Goal: Register for event/course

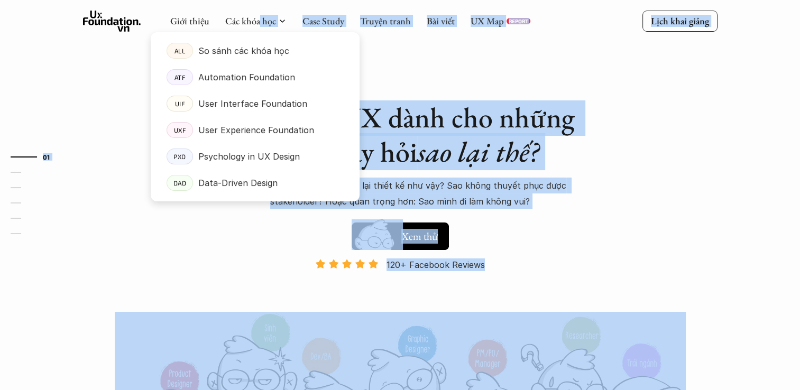
drag, startPoint x: 260, startPoint y: 19, endPoint x: 272, endPoint y: 32, distance: 17.6
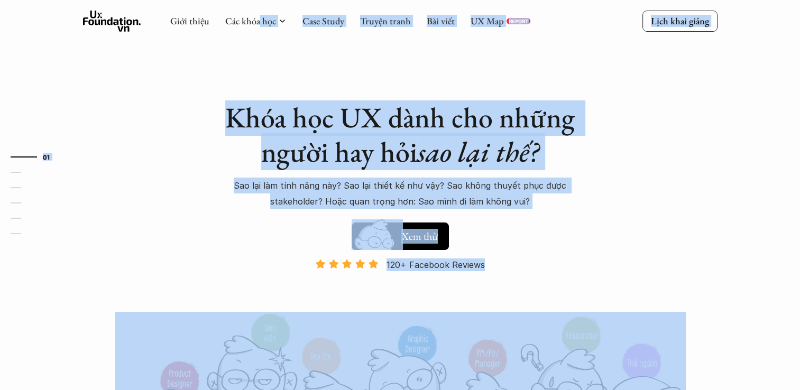
click at [254, 53] on div "Khóa học UX dành cho những người hay hỏi sao lại thế? Sao lại làm tính năng này…" at bounding box center [400, 242] width 635 height 484
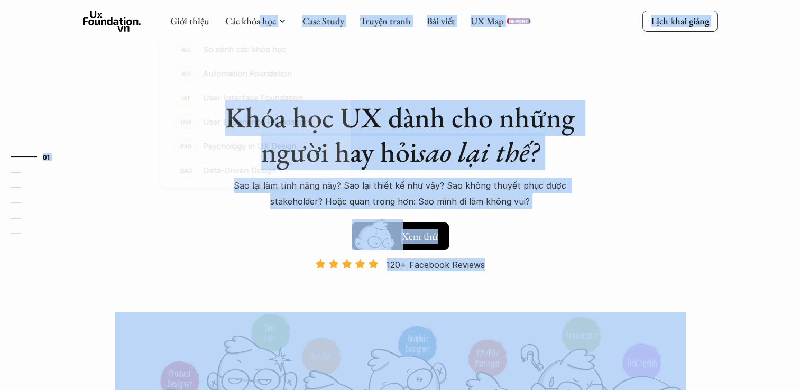
click at [250, 24] on div at bounding box center [255, 108] width 209 height 186
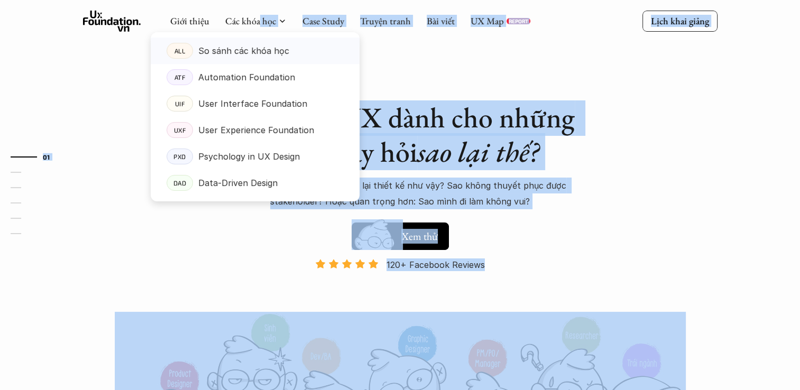
click at [222, 58] on p "So sánh các khóa học" at bounding box center [243, 51] width 91 height 16
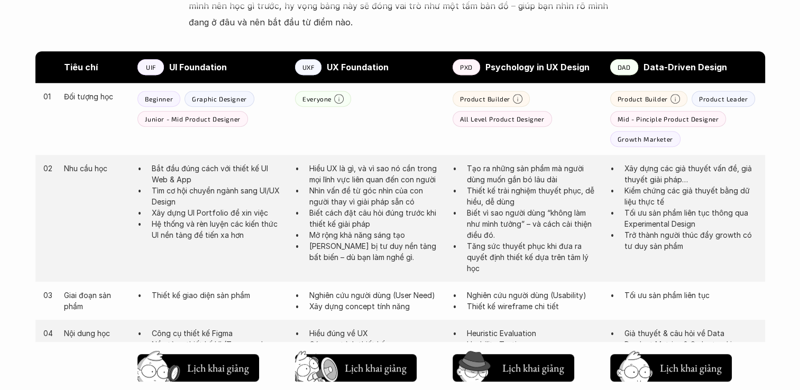
scroll to position [494, 0]
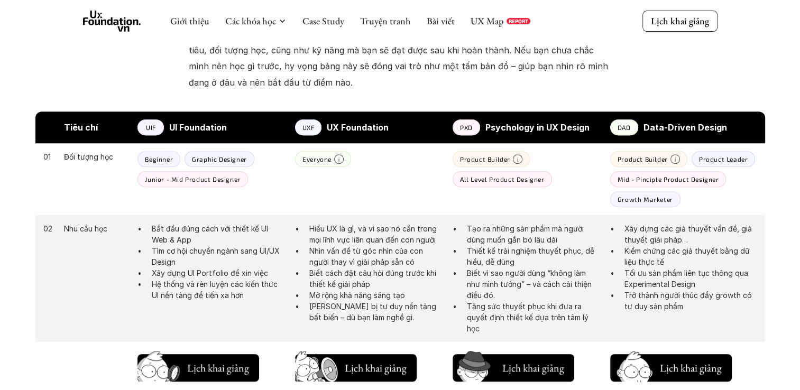
click at [141, 130] on div "UIF" at bounding box center [151, 128] width 26 height 16
click at [144, 130] on div "UIF" at bounding box center [151, 128] width 26 height 16
drag, startPoint x: 146, startPoint y: 159, endPoint x: 187, endPoint y: 161, distance: 40.8
click at [187, 161] on div "Beginner Graphic Designer Junior - Mid Product Designer" at bounding box center [211, 169] width 147 height 36
drag, startPoint x: 187, startPoint y: 161, endPoint x: 163, endPoint y: 160, distance: 23.9
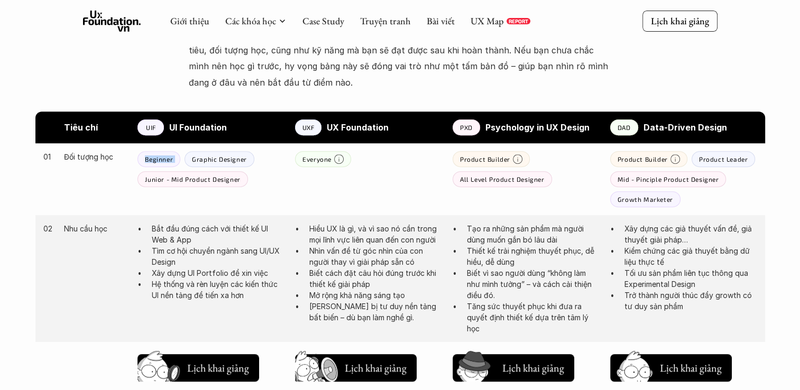
copy p "Beginner"
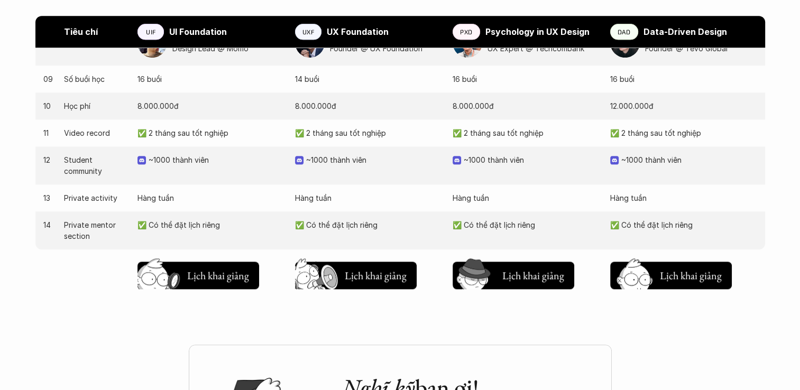
scroll to position [1111, 0]
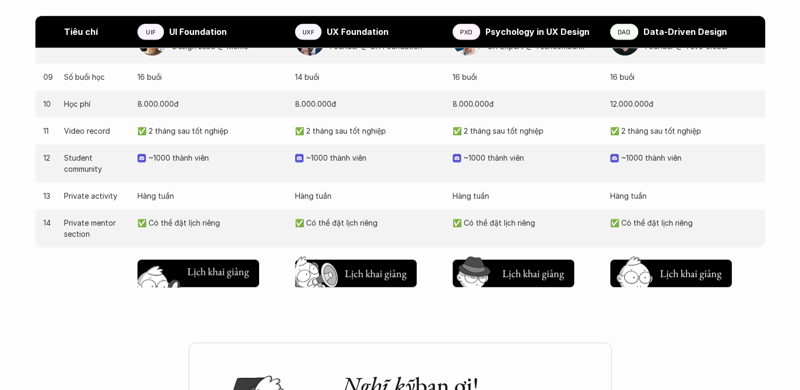
click at [203, 277] on h5 "Lịch khai giảng" at bounding box center [218, 272] width 62 height 15
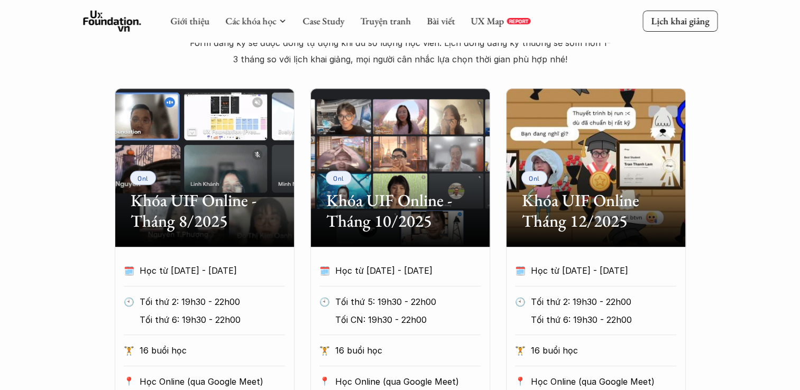
scroll to position [406, 0]
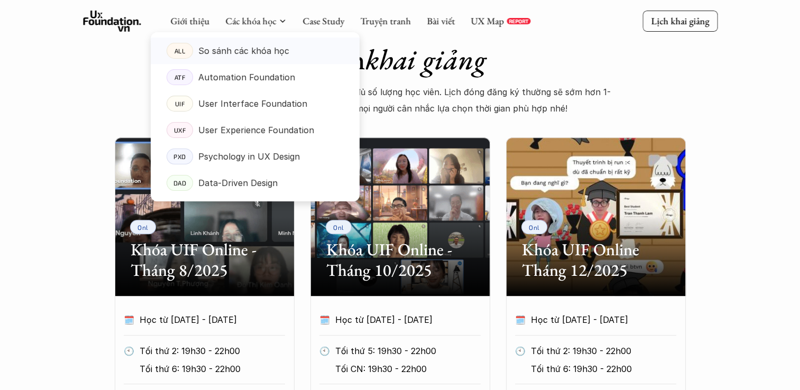
click at [252, 56] on p "So sánh các khóa học" at bounding box center [243, 51] width 91 height 16
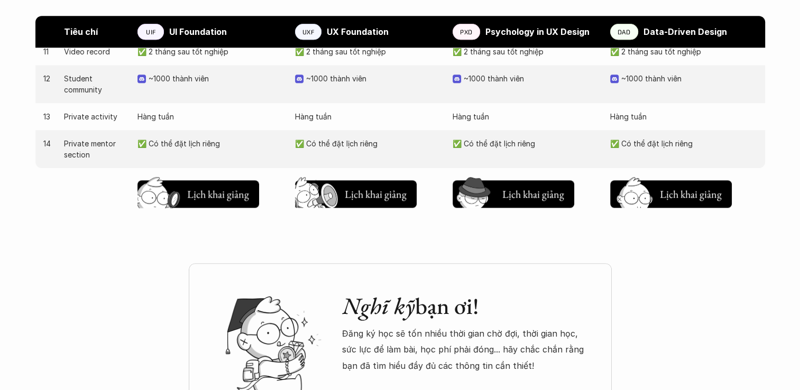
scroll to position [1357, 0]
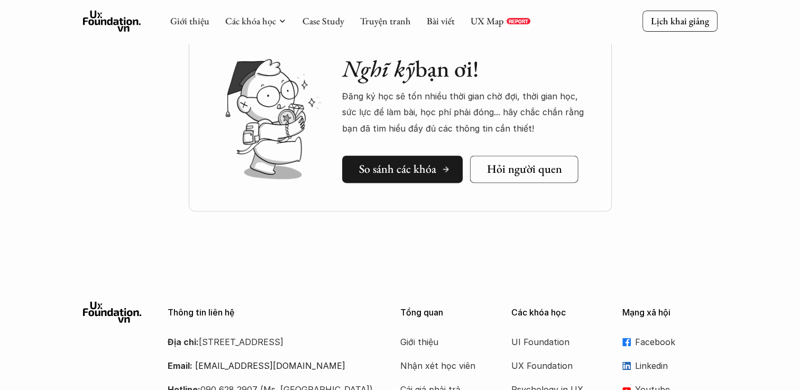
click at [423, 174] on h5 "So sánh các khóa" at bounding box center [397, 169] width 77 height 14
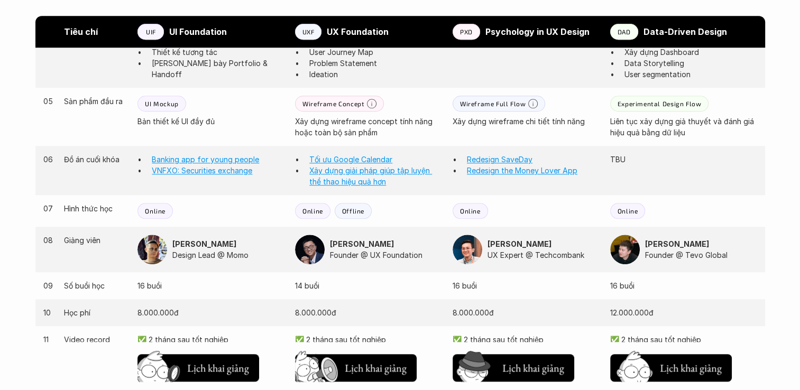
scroll to position [808, 0]
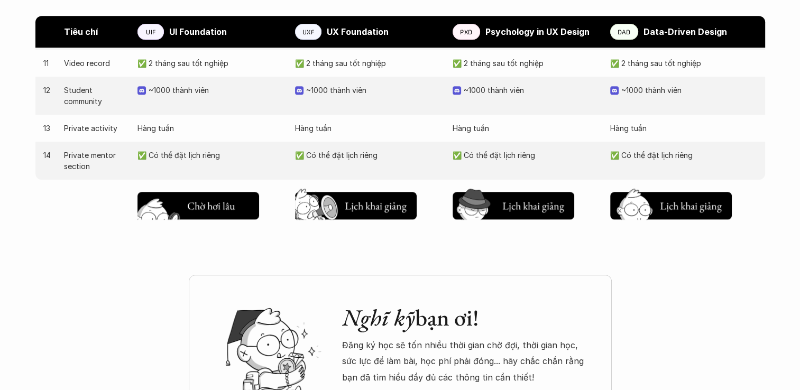
click at [190, 198] on h5 "Lịch khai giảng" at bounding box center [218, 203] width 62 height 15
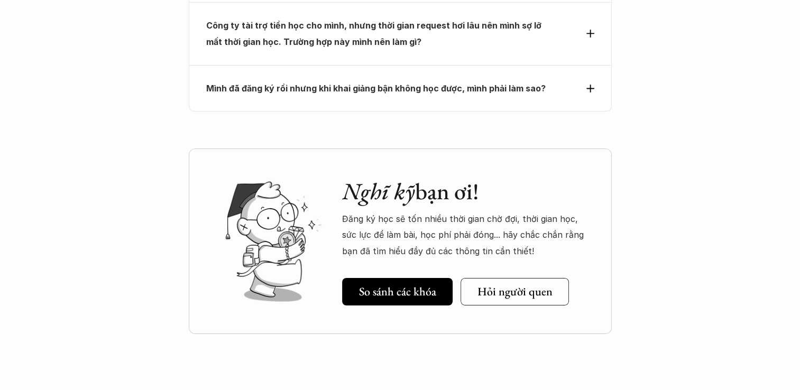
scroll to position [3867, 0]
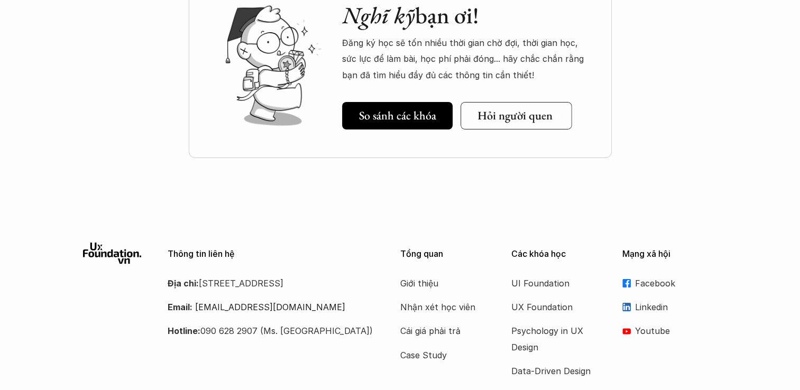
drag, startPoint x: 525, startPoint y: 37, endPoint x: 521, endPoint y: 45, distance: 9.7
click at [522, 43] on div "Nghĩ kỹ bạn ơi! Đăng ký học sẽ tốn nhiều thời gian chờ đợi, thời gian học, sức …" at bounding box center [466, 66] width 249 height 128
drag, startPoint x: 521, startPoint y: 45, endPoint x: 516, endPoint y: 55, distance: 10.6
click at [516, 109] on h5 "Hỏi người quen" at bounding box center [515, 116] width 75 height 14
click at [542, 276] on p "UI Foundation" at bounding box center [554, 284] width 85 height 16
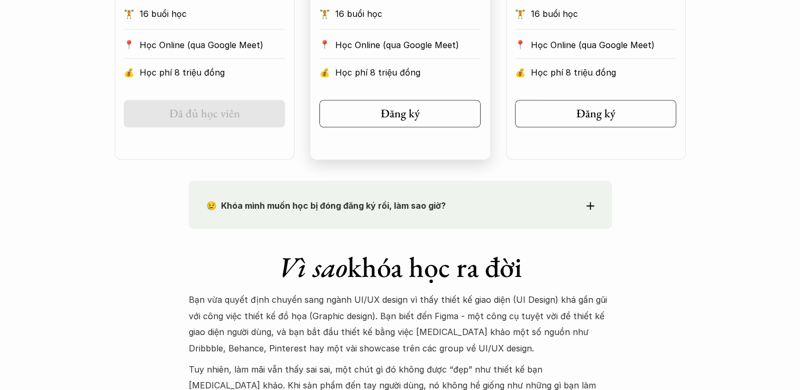
scroll to position [741, 0]
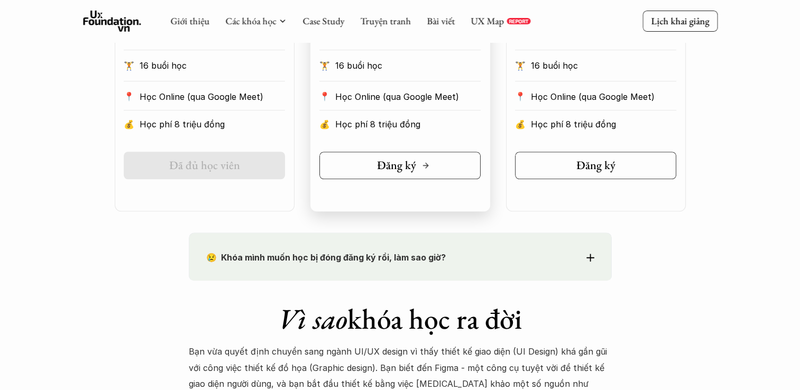
click at [387, 170] on h5 "Đăng ký" at bounding box center [396, 166] width 39 height 14
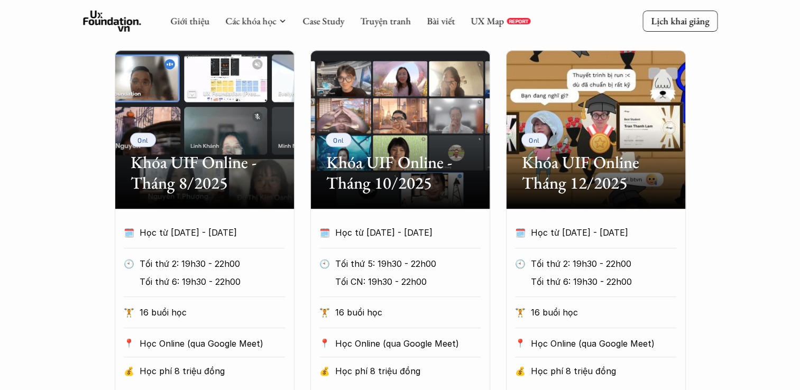
scroll to position [617, 0]
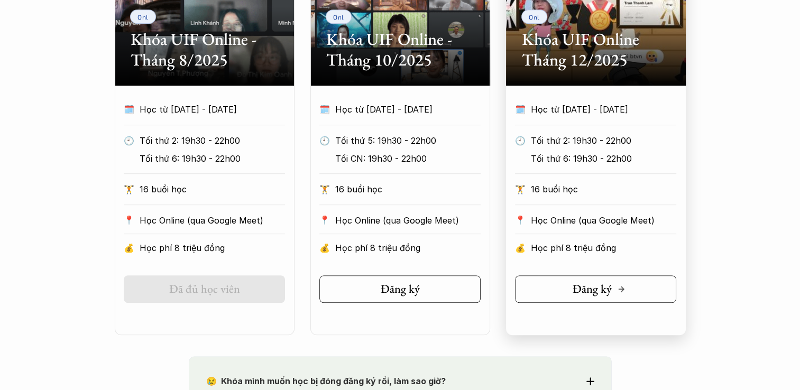
click at [622, 291] on icon at bounding box center [621, 289] width 8 height 8
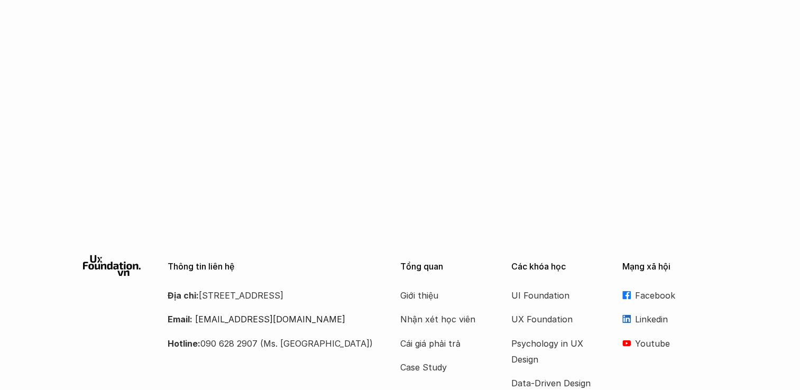
scroll to position [1852, 0]
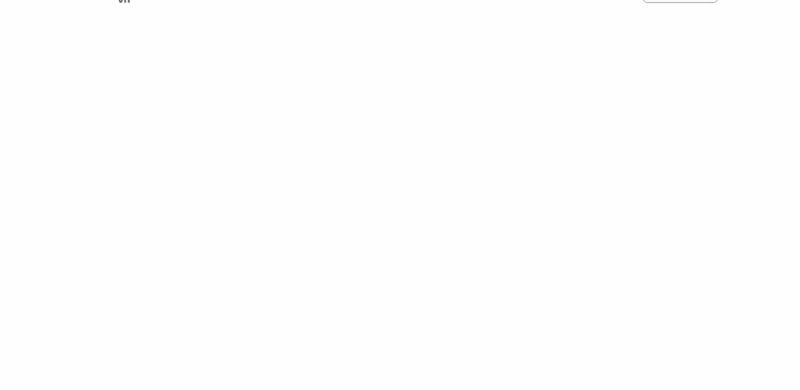
scroll to position [1437, 0]
